Goal: Task Accomplishment & Management: Manage account settings

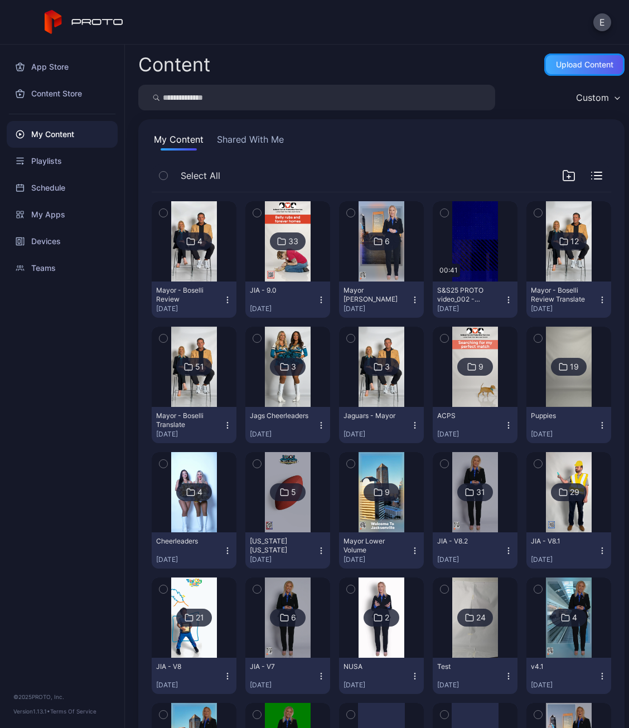
click at [566, 63] on div "Upload Content" at bounding box center [584, 64] width 57 height 9
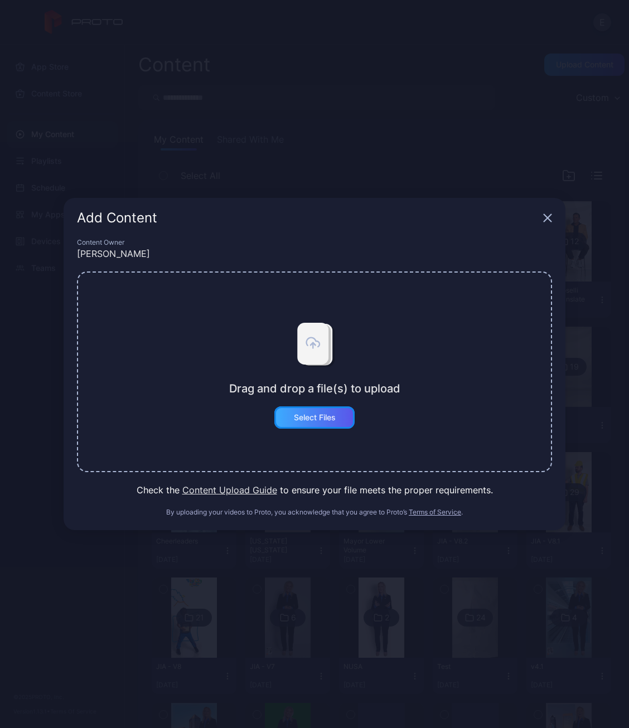
click at [330, 408] on div "Select Files" at bounding box center [314, 418] width 80 height 22
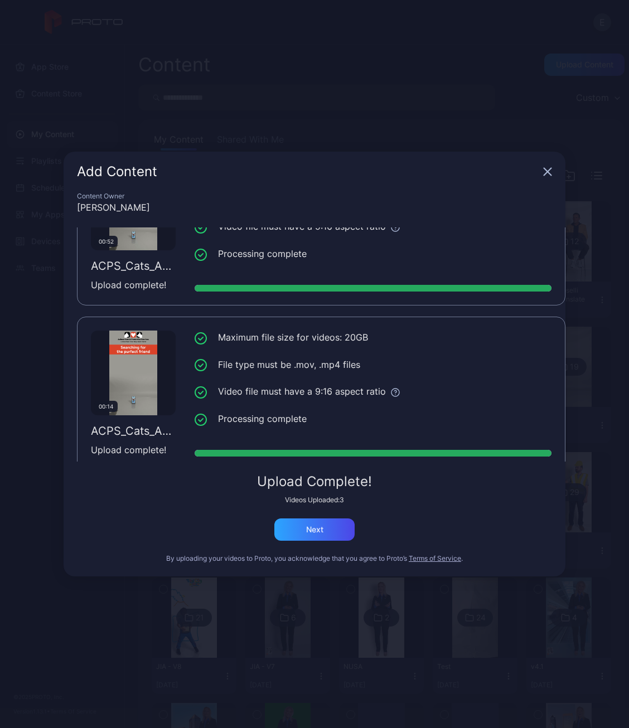
scroll to position [249, 0]
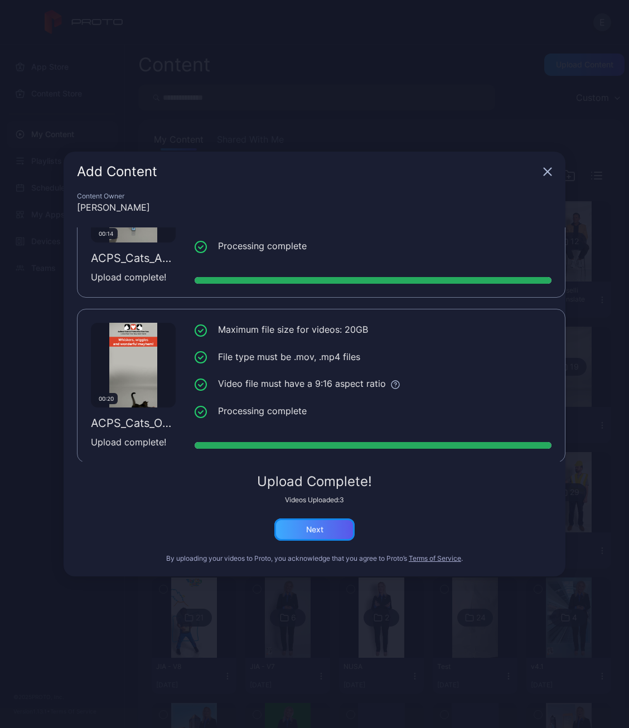
click at [325, 530] on div "Next" at bounding box center [314, 530] width 80 height 22
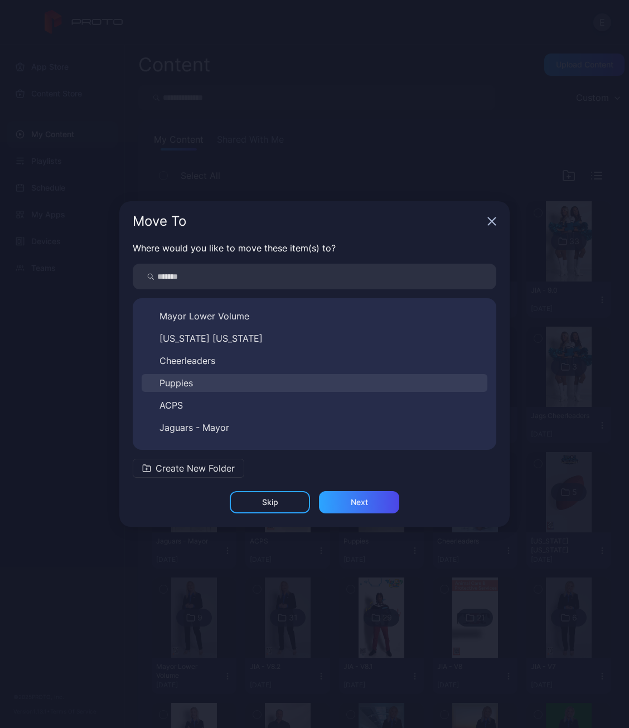
scroll to position [464, 0]
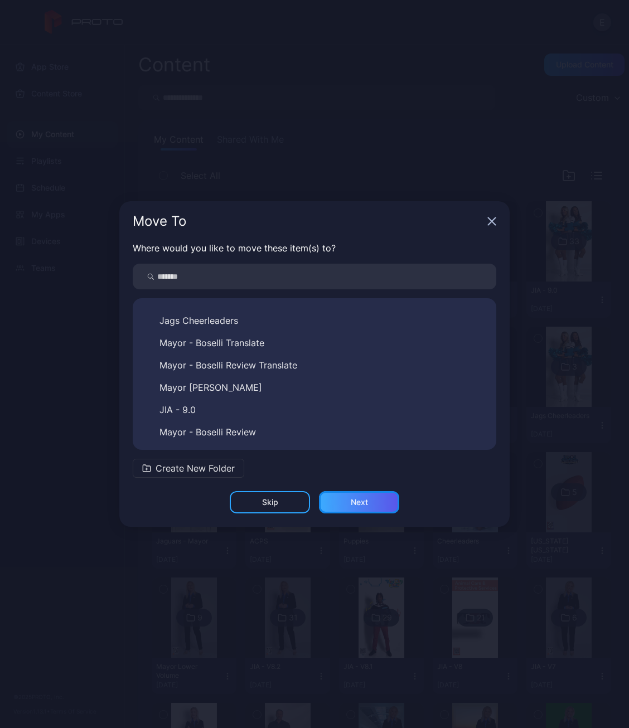
click at [347, 499] on div "Next" at bounding box center [359, 502] width 80 height 22
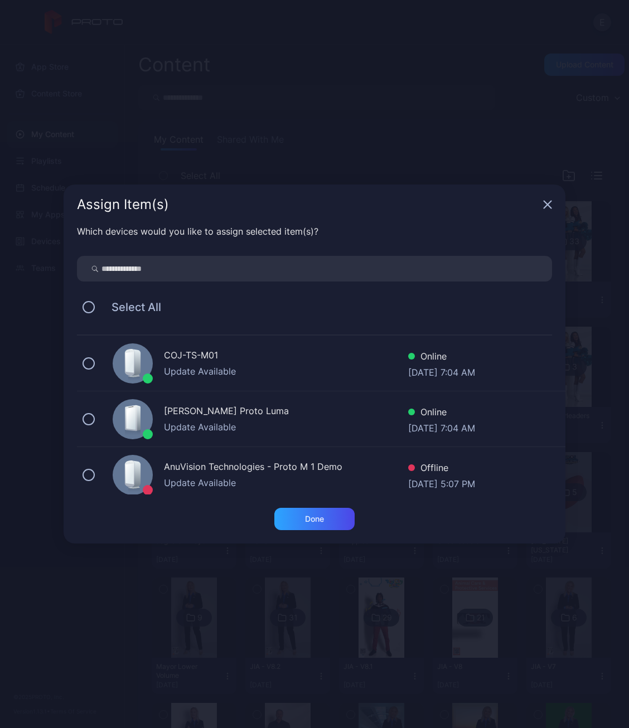
click at [235, 365] on div "Update Available" at bounding box center [286, 371] width 244 height 13
click at [311, 520] on div "Done" at bounding box center [314, 519] width 19 height 9
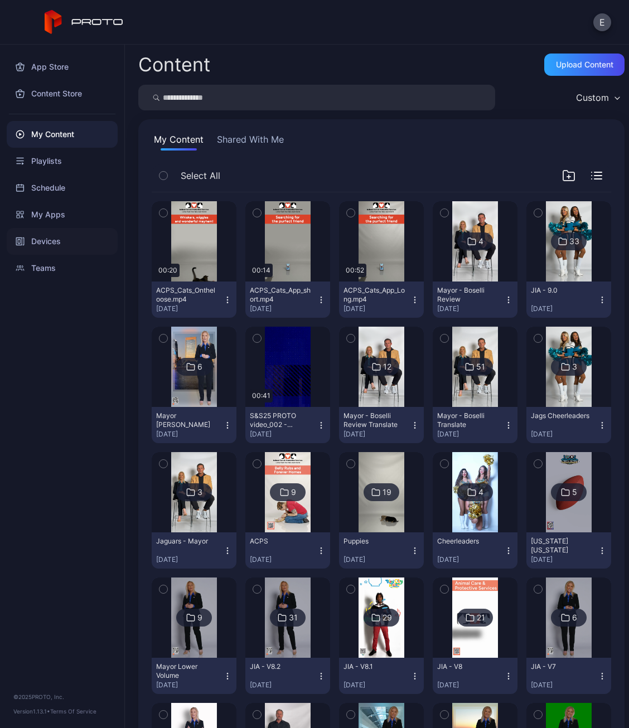
click at [84, 248] on div "Devices" at bounding box center [62, 241] width 111 height 27
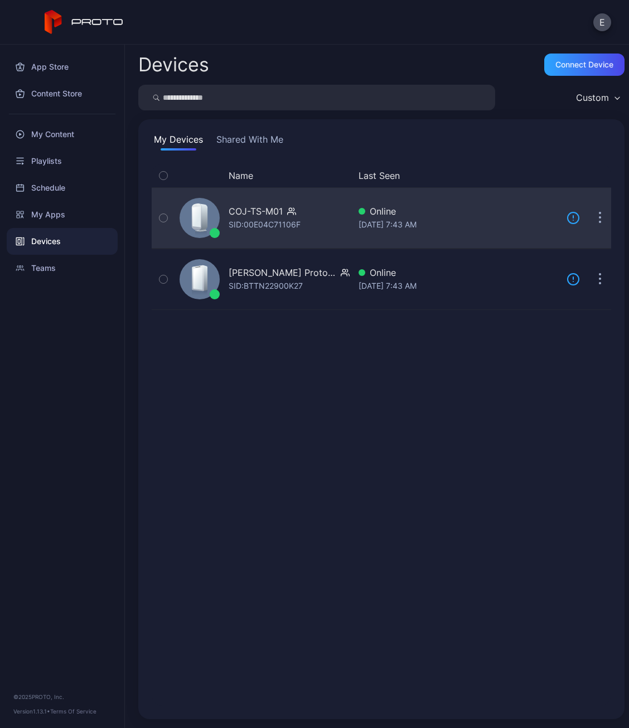
click at [249, 202] on div "COJ-TS-M01 SID: 00E04C71106F" at bounding box center [262, 218] width 175 height 56
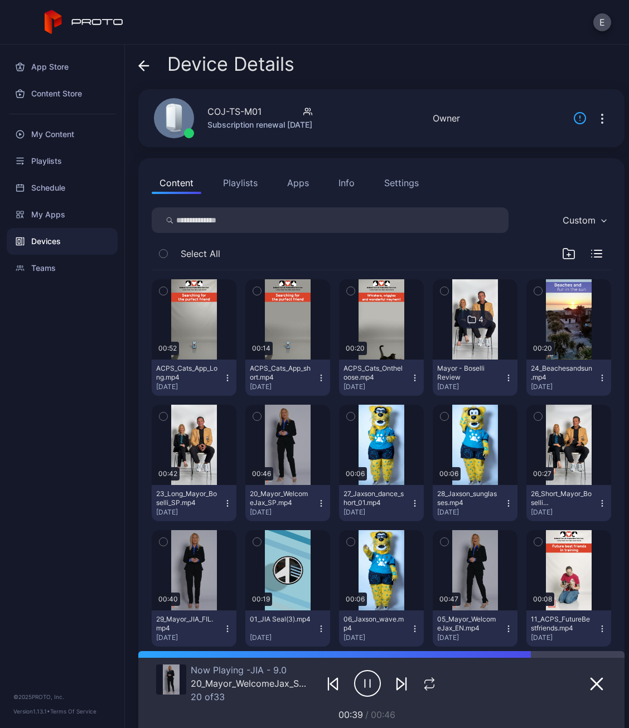
click at [569, 253] on icon "button" at bounding box center [569, 254] width 0 height 3
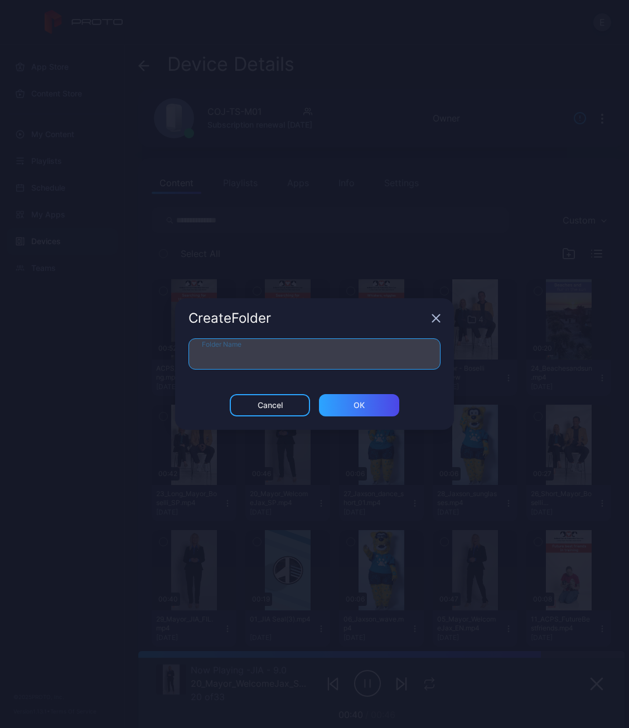
click at [338, 357] on input "Folder Name" at bounding box center [315, 354] width 252 height 31
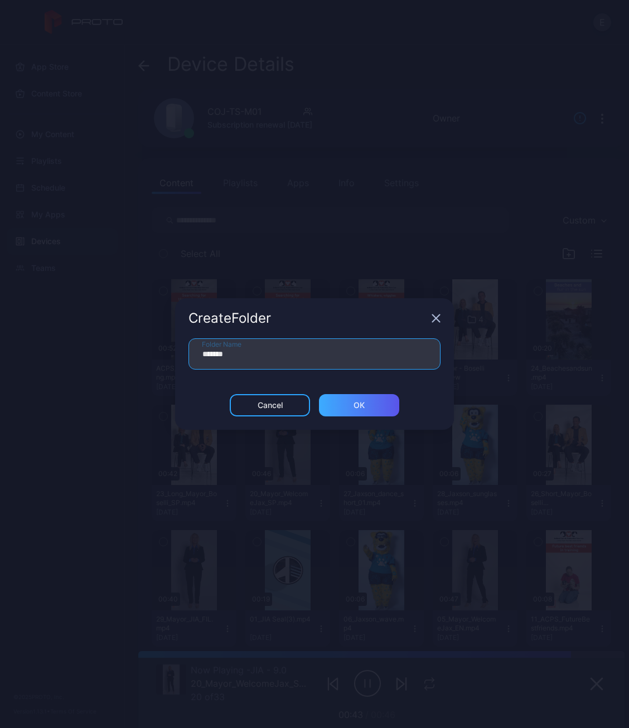
type input "*******"
click at [345, 403] on div "ОК" at bounding box center [359, 405] width 80 height 22
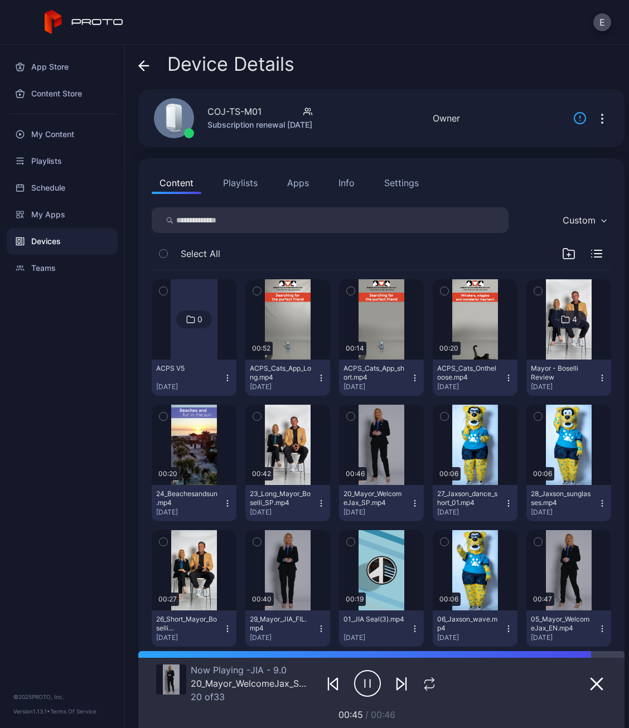
click at [441, 292] on icon "button" at bounding box center [445, 291] width 8 height 12
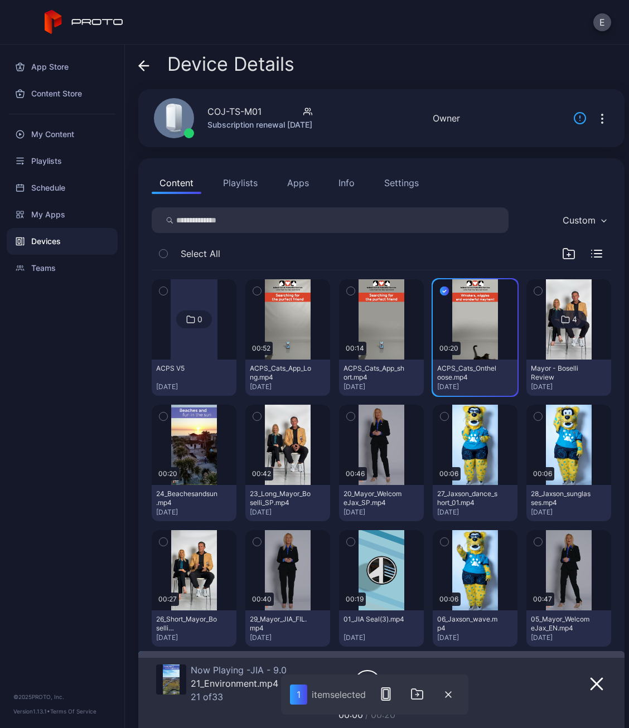
click at [349, 291] on icon "button" at bounding box center [350, 292] width 3 height 2
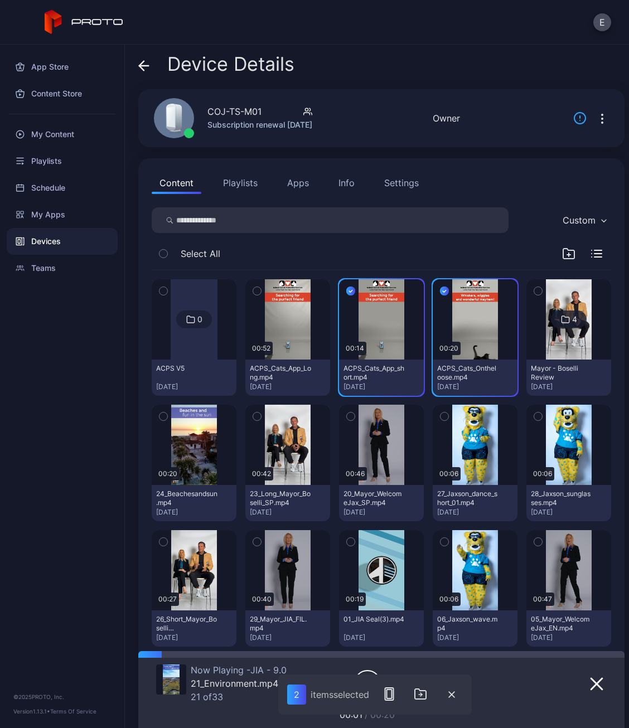
click at [255, 288] on icon "button" at bounding box center [257, 291] width 8 height 12
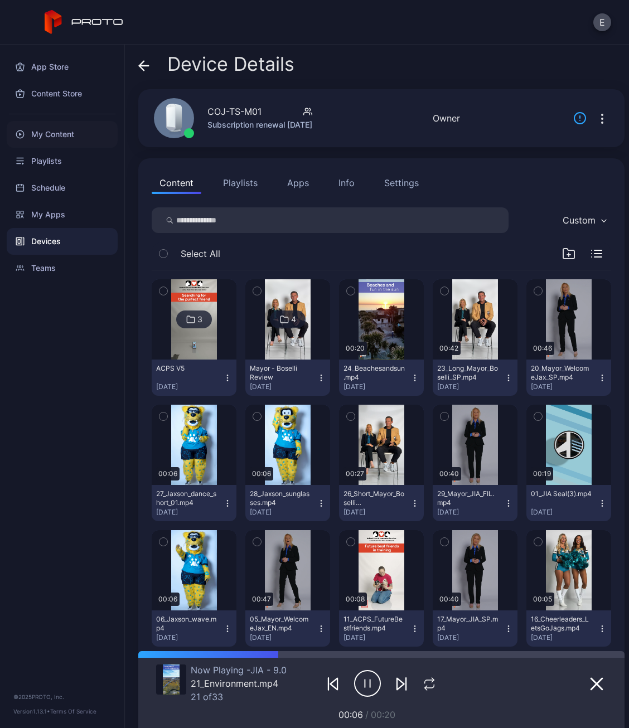
click at [55, 135] on div "My Content" at bounding box center [62, 134] width 111 height 27
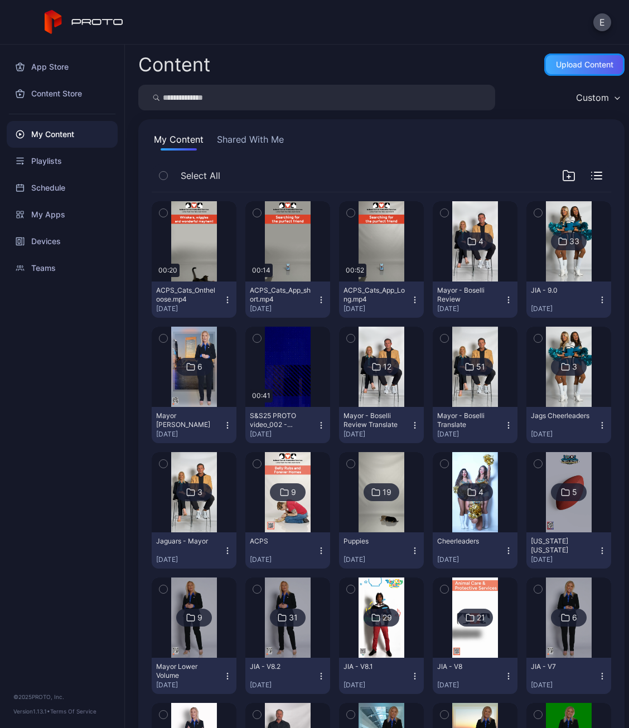
click at [582, 66] on div "Upload Content" at bounding box center [584, 64] width 57 height 9
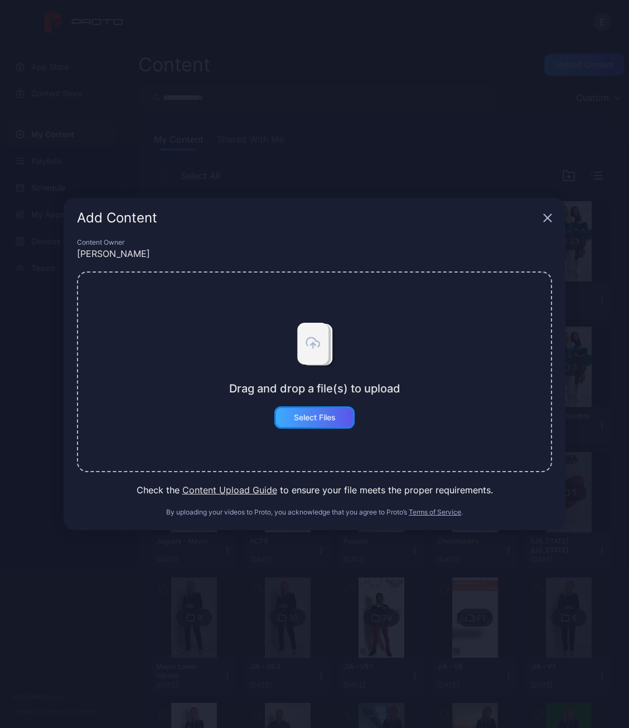
click at [329, 422] on div "Select Files" at bounding box center [315, 417] width 42 height 9
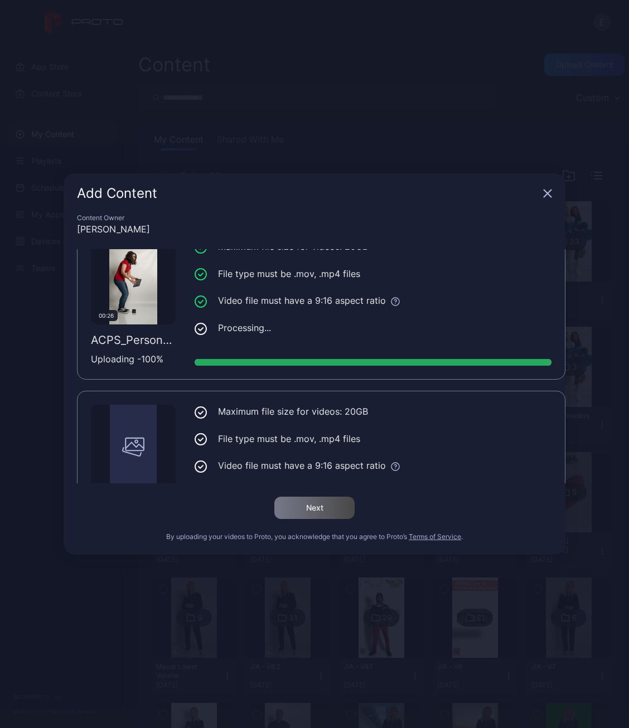
scroll to position [84, 0]
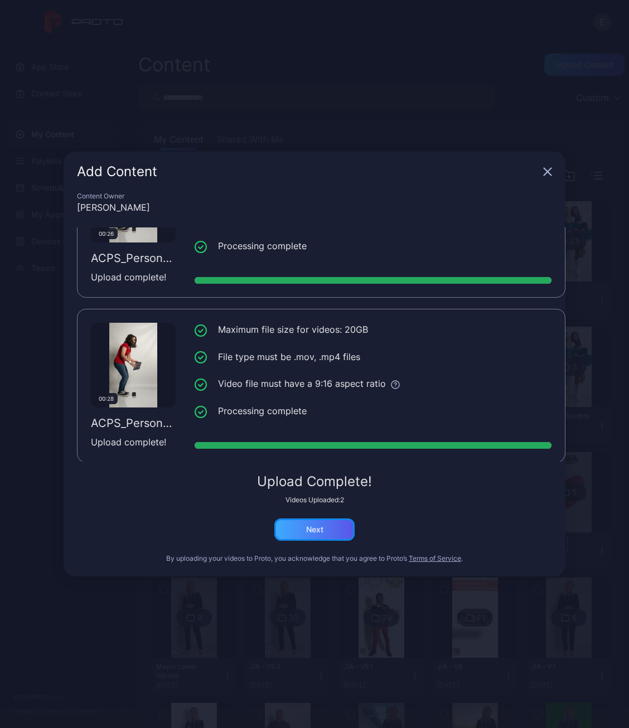
click at [330, 526] on div "Next" at bounding box center [314, 530] width 80 height 22
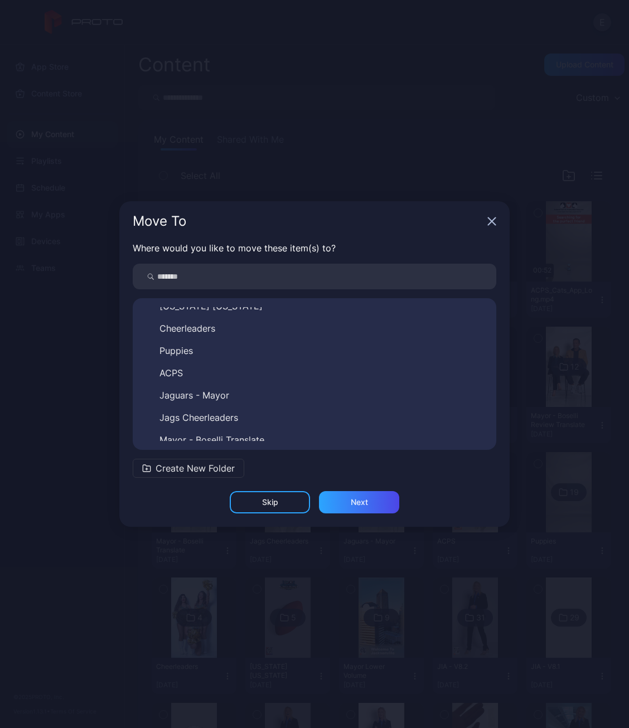
scroll to position [464, 0]
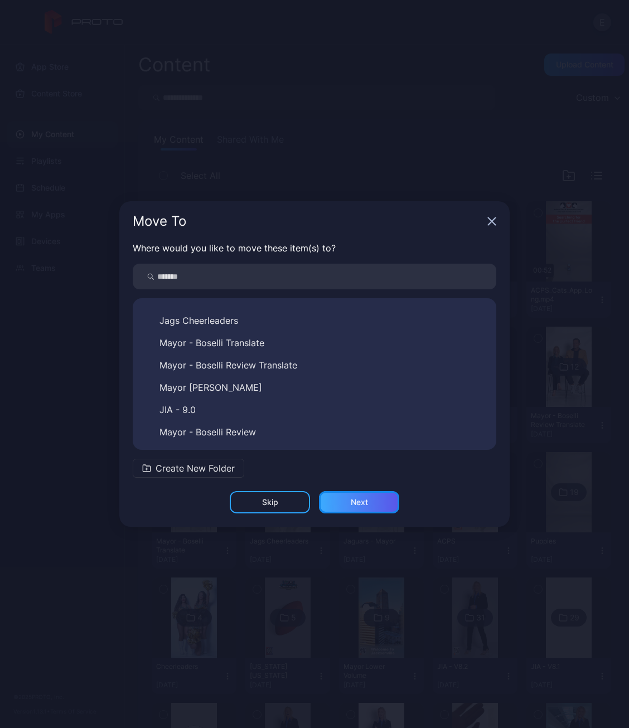
click at [330, 491] on div "Next" at bounding box center [359, 502] width 80 height 22
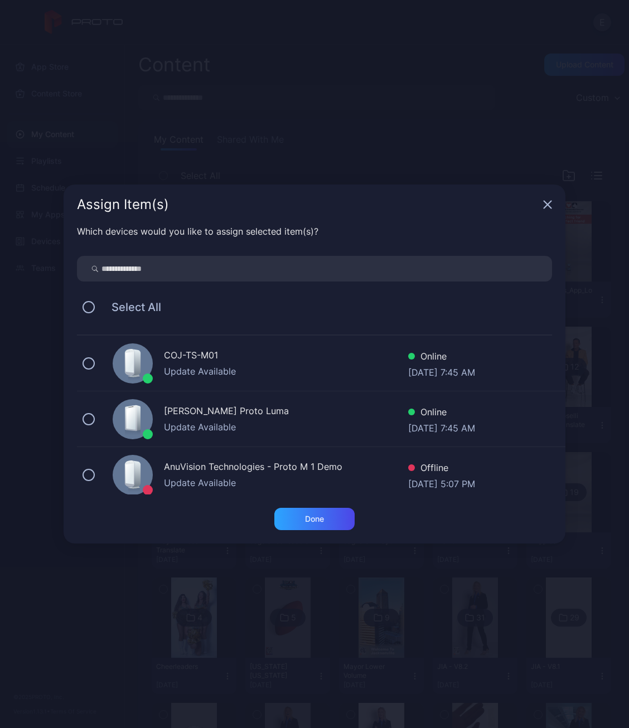
click at [239, 369] on div "Update Available" at bounding box center [286, 371] width 244 height 13
click at [319, 515] on div "Done" at bounding box center [314, 519] width 19 height 9
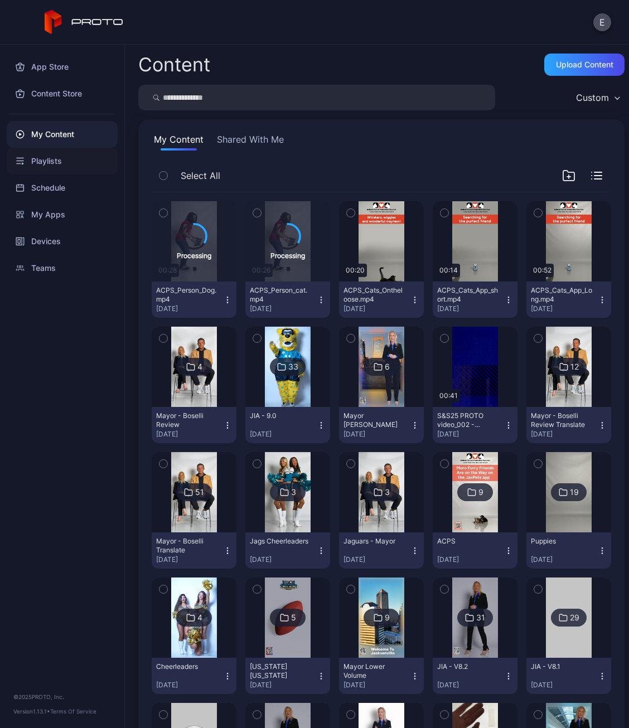
click at [60, 157] on div "Playlists" at bounding box center [62, 161] width 111 height 27
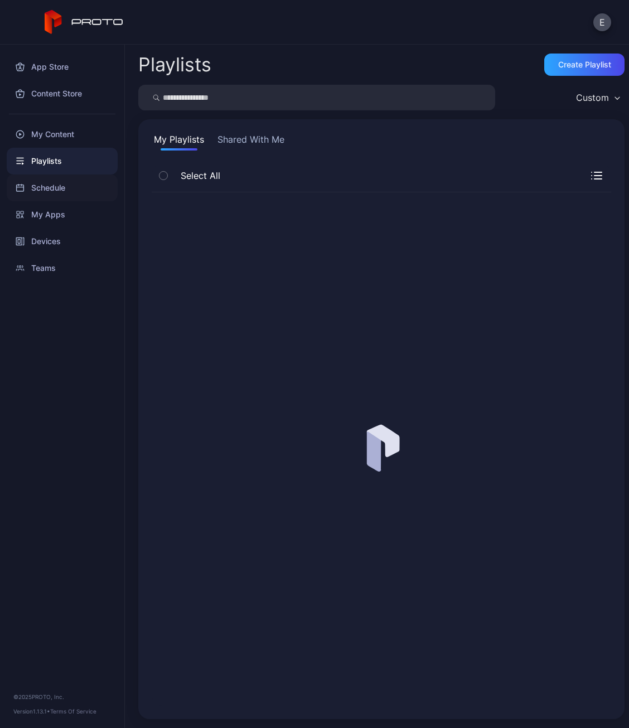
click at [70, 187] on div "Schedule" at bounding box center [62, 188] width 111 height 27
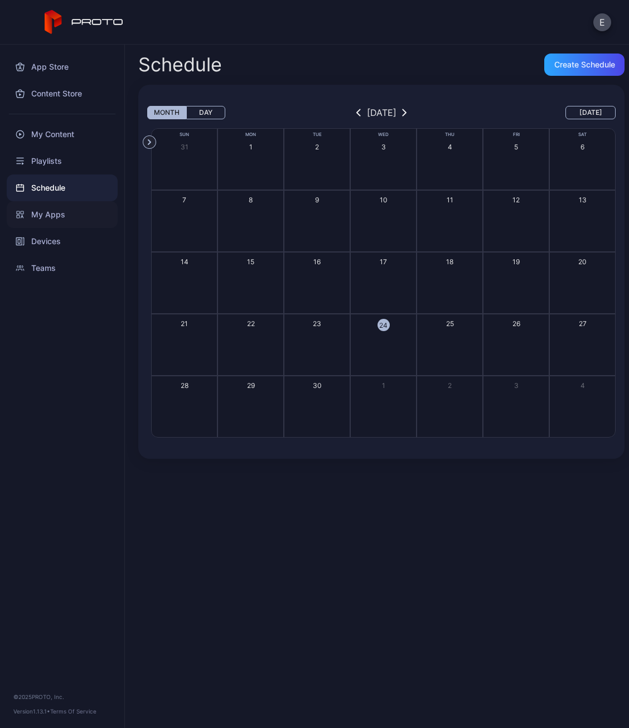
click at [71, 218] on div "My Apps" at bounding box center [62, 214] width 111 height 27
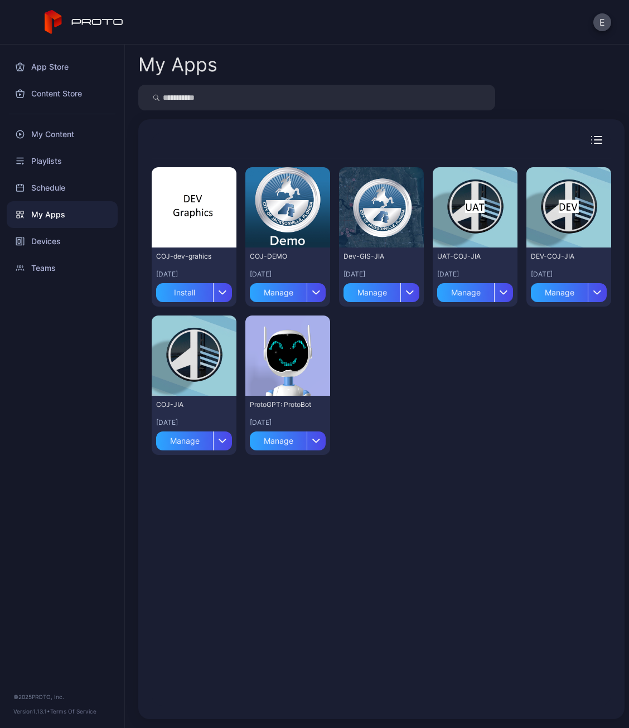
click at [495, 424] on div "Preview COJ-dev-grahics [DATE] Install Preview COJ-DEMO [DATE] Manage Preview D…" at bounding box center [382, 311] width 460 height 306
click at [60, 240] on div "Devices" at bounding box center [62, 241] width 111 height 27
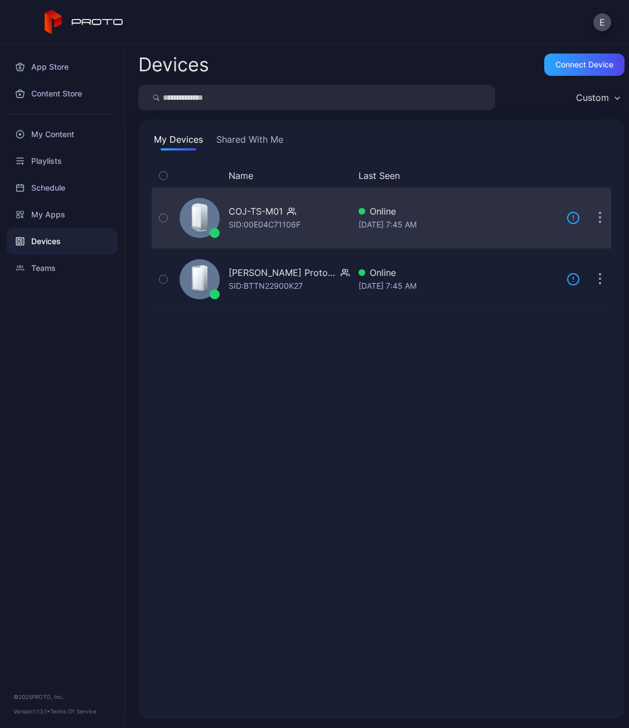
click at [236, 233] on div "COJ-TS-M01 SID: 00E04C71106F" at bounding box center [262, 218] width 175 height 56
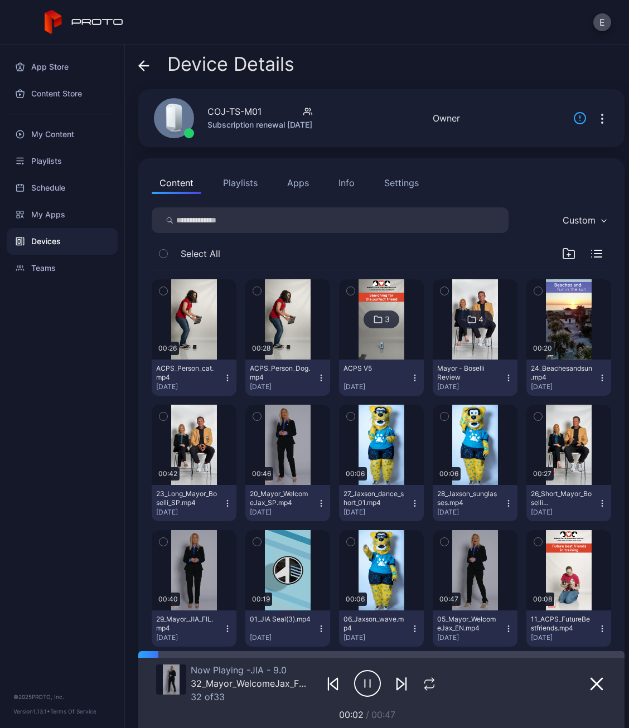
click at [255, 291] on icon "button" at bounding box center [256, 292] width 3 height 2
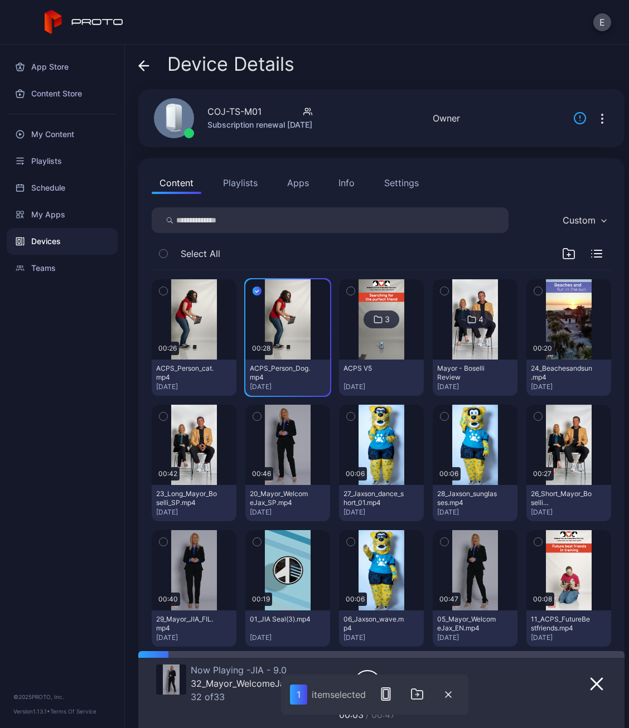
click at [165, 288] on icon "button" at bounding box center [164, 291] width 8 height 12
